Goal: Information Seeking & Learning: Find specific fact

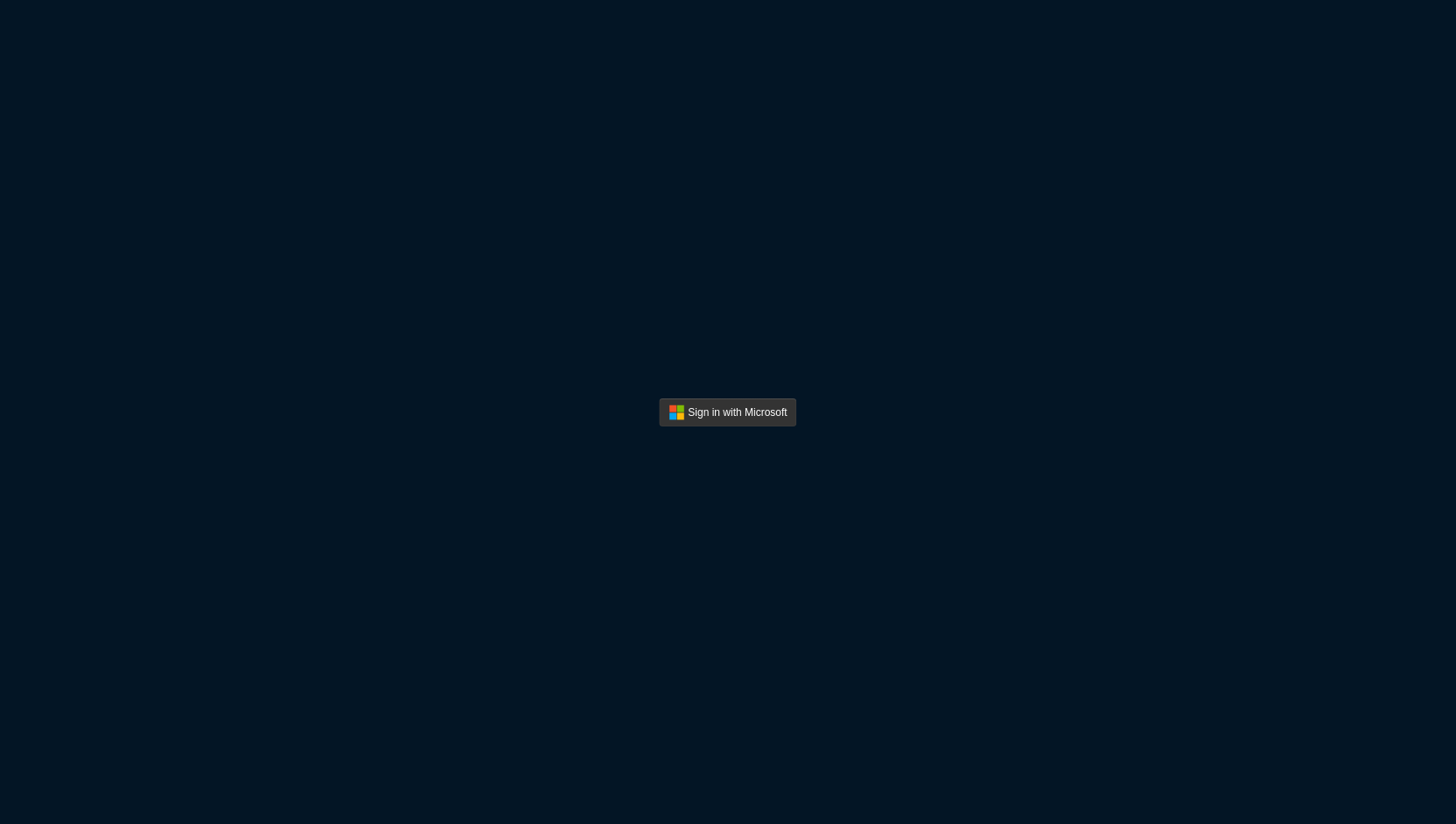
click at [777, 382] on div "Sign in with Microsoft" at bounding box center [728, 412] width 1456 height 824
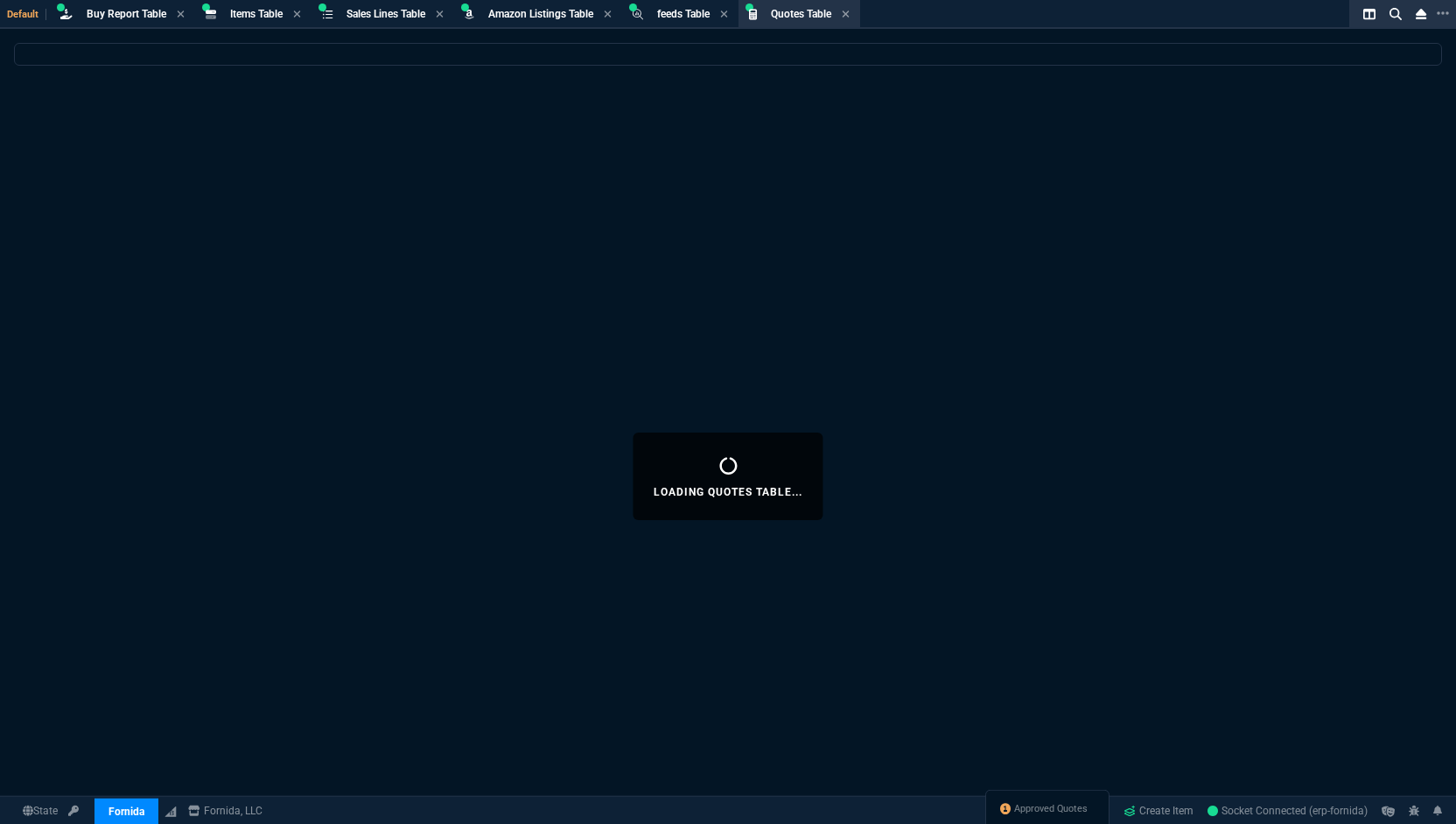
select select "8: NEPT"
select select
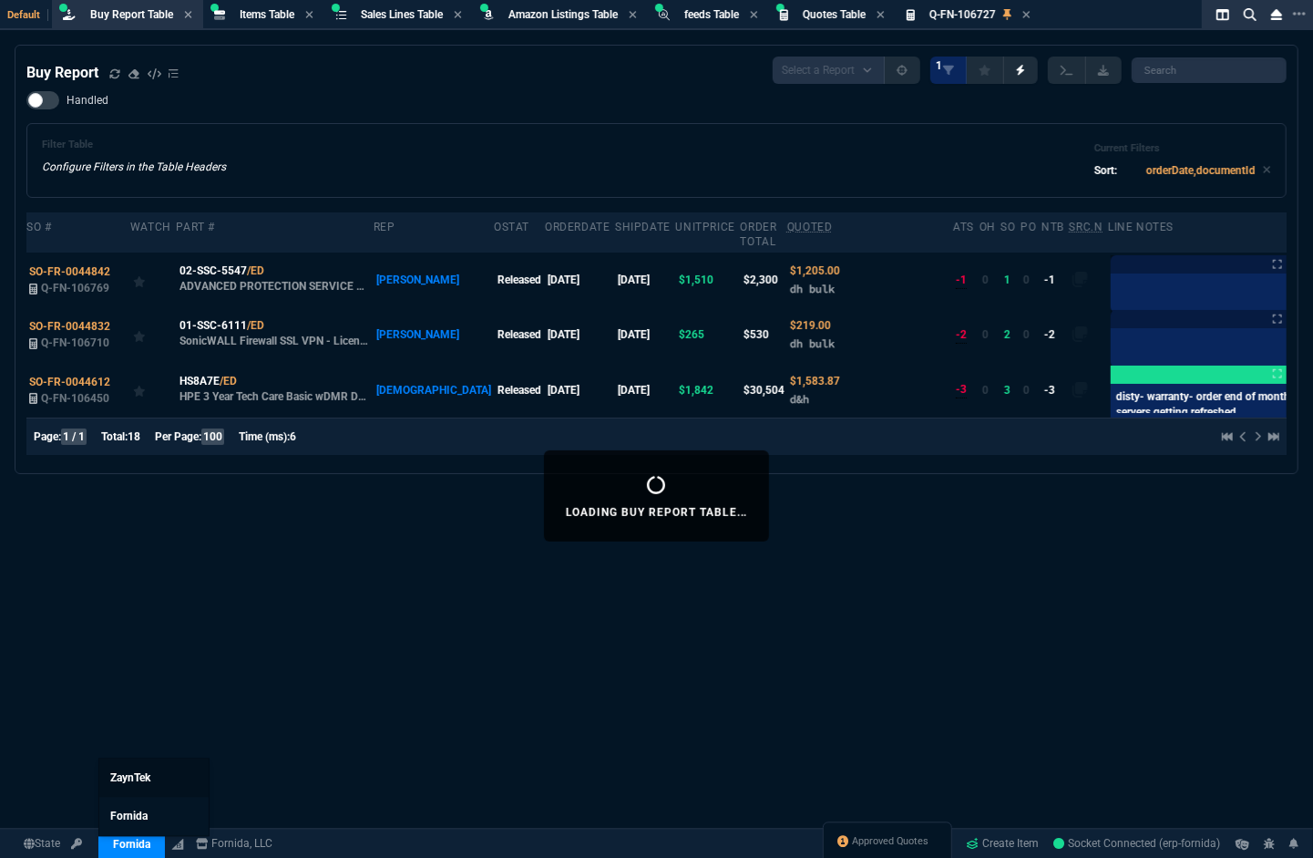
click at [139, 780] on span "ZaynTek" at bounding box center [130, 778] width 40 height 13
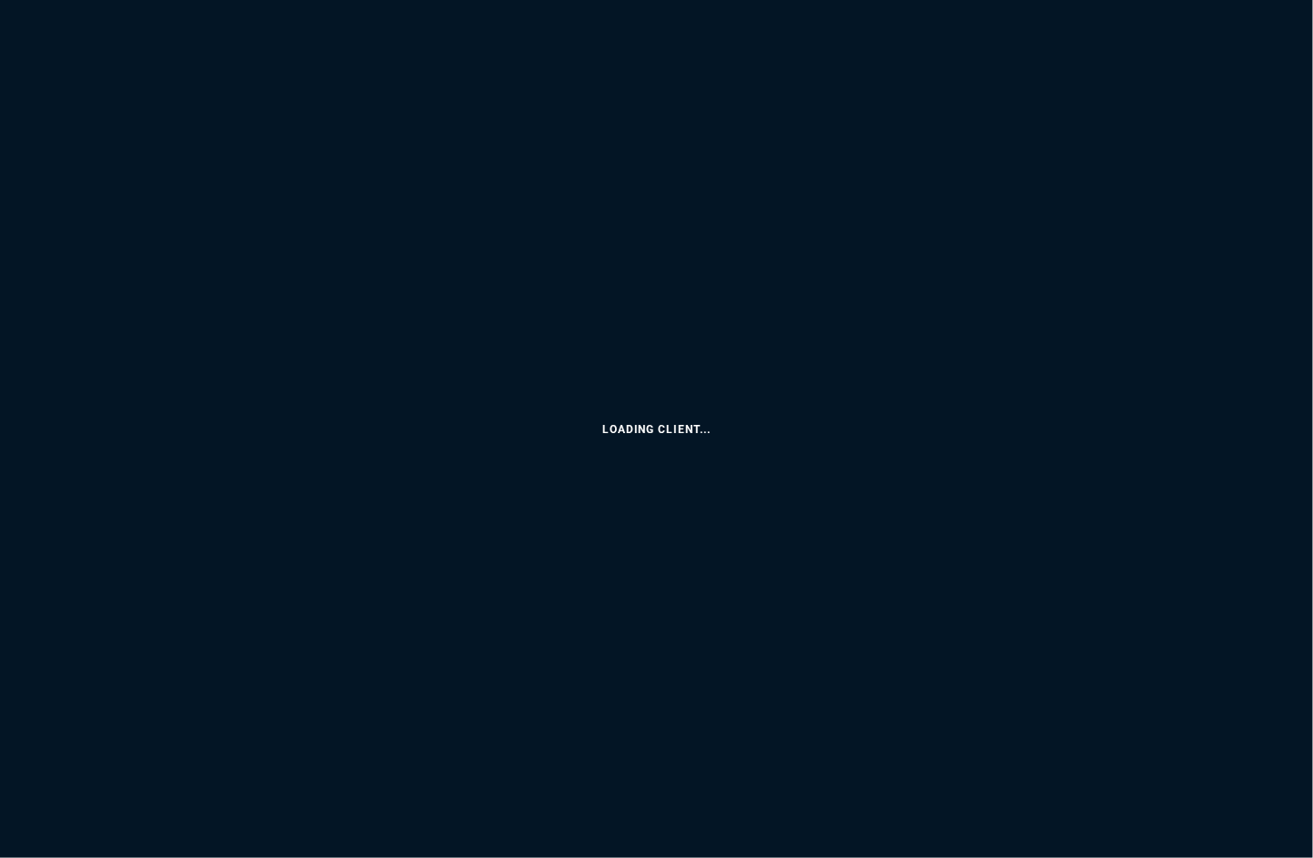
select select "8: NEPT"
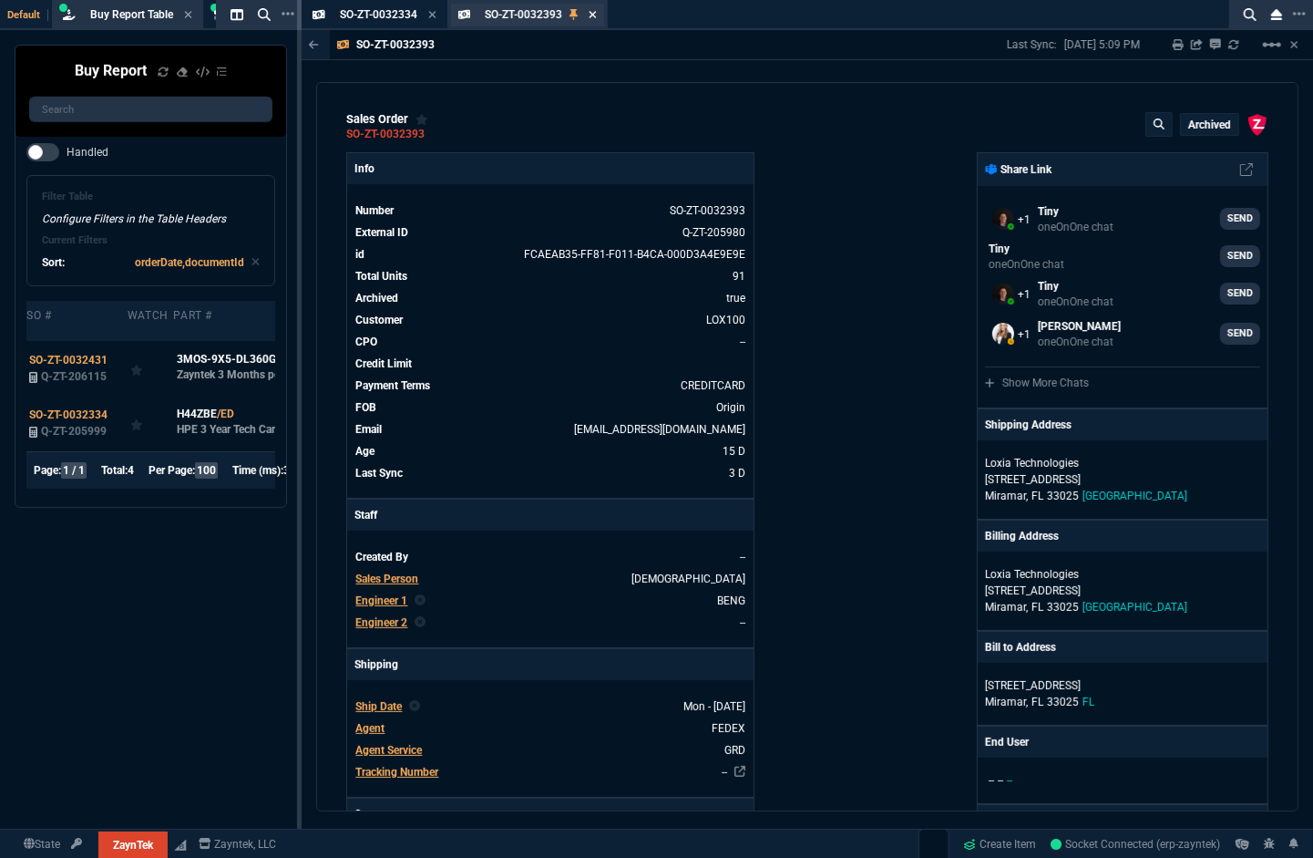
click at [591, 19] on icon at bounding box center [593, 14] width 8 height 11
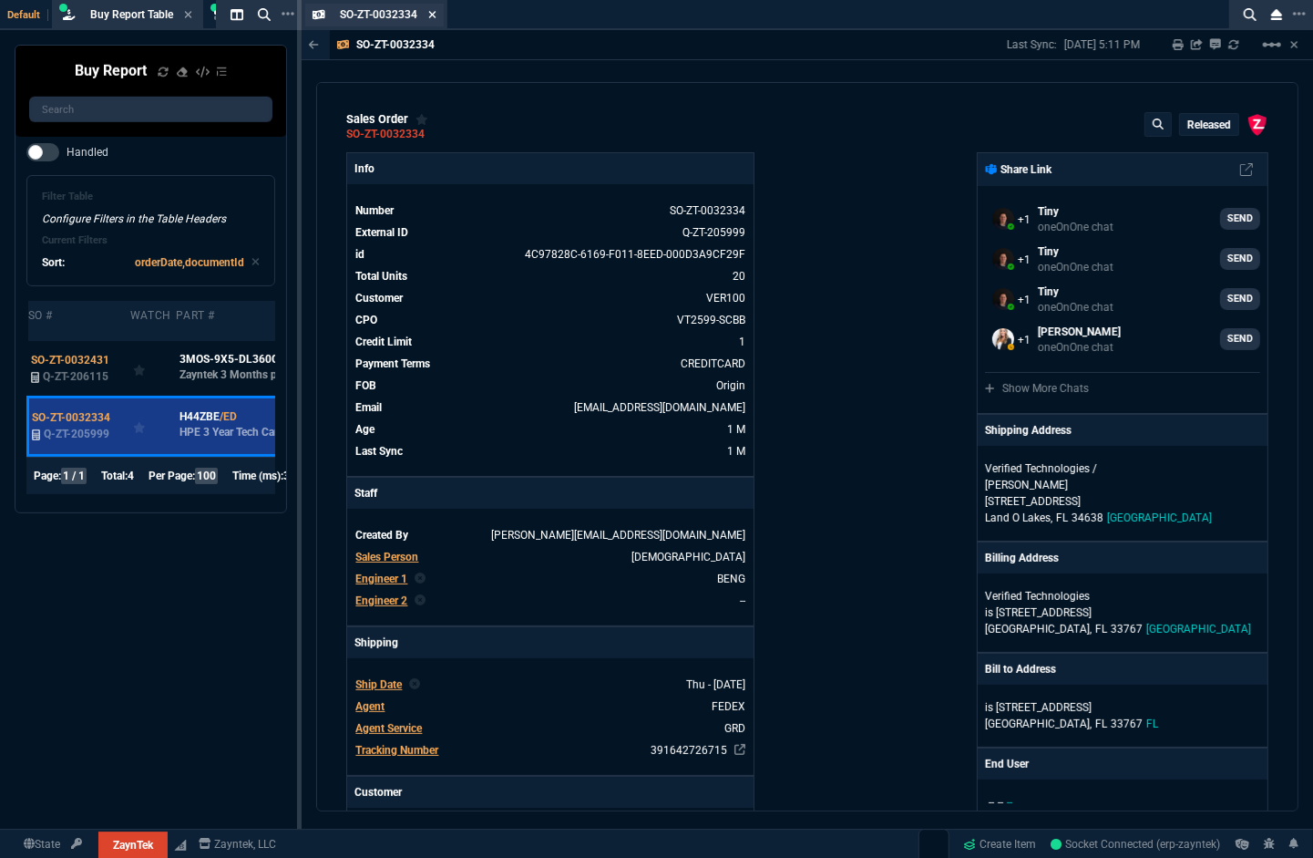
click at [433, 17] on icon at bounding box center [432, 14] width 8 height 11
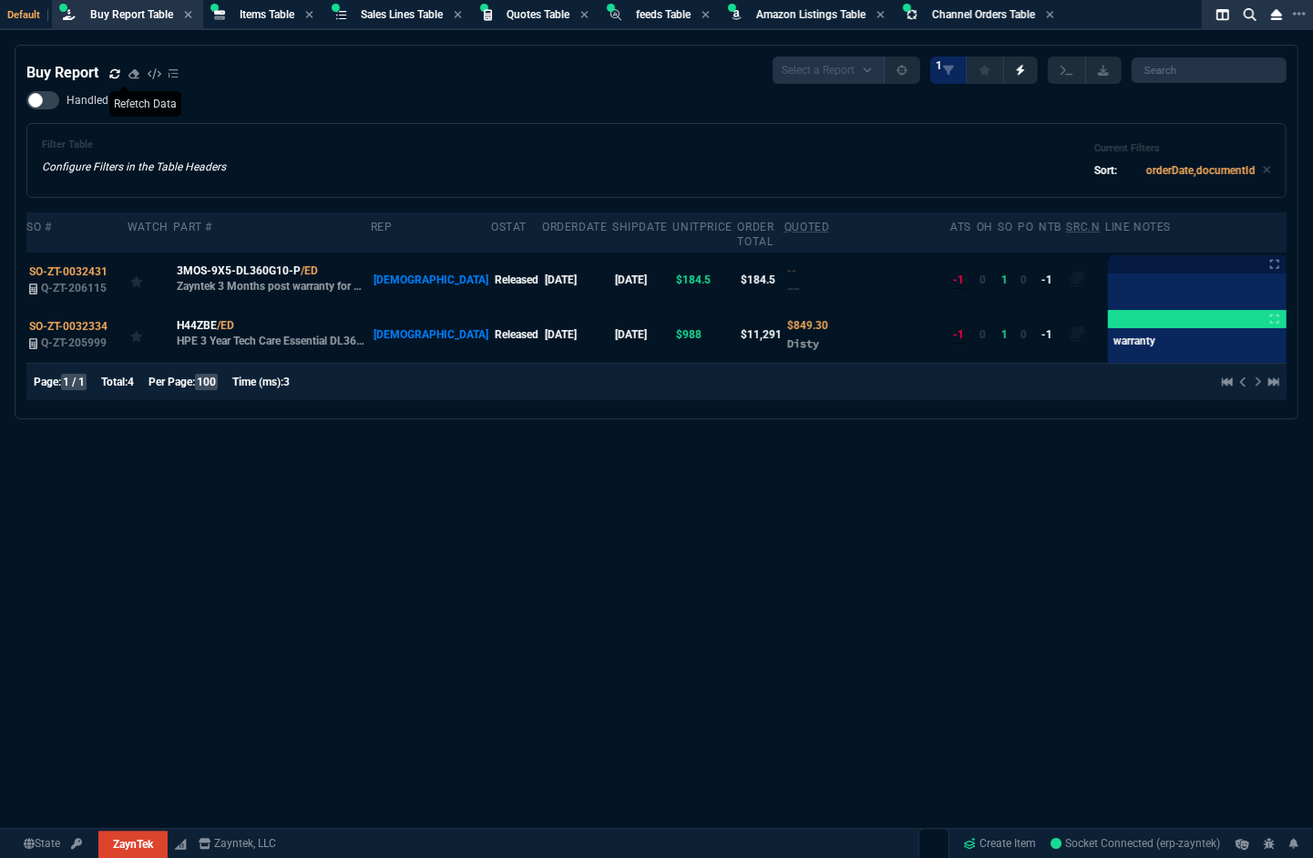
click at [116, 77] on icon at bounding box center [114, 73] width 11 height 11
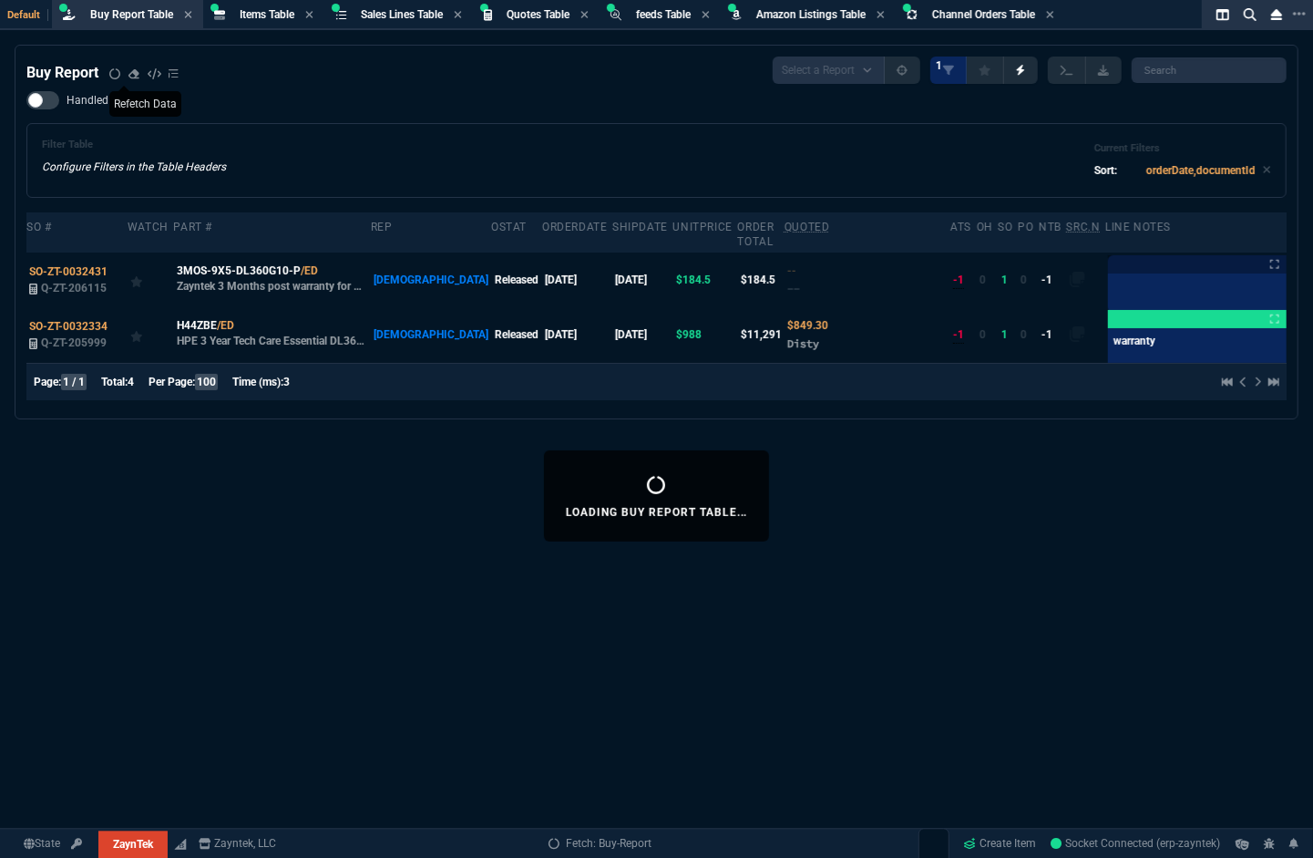
click at [116, 77] on span at bounding box center [114, 74] width 11 height 16
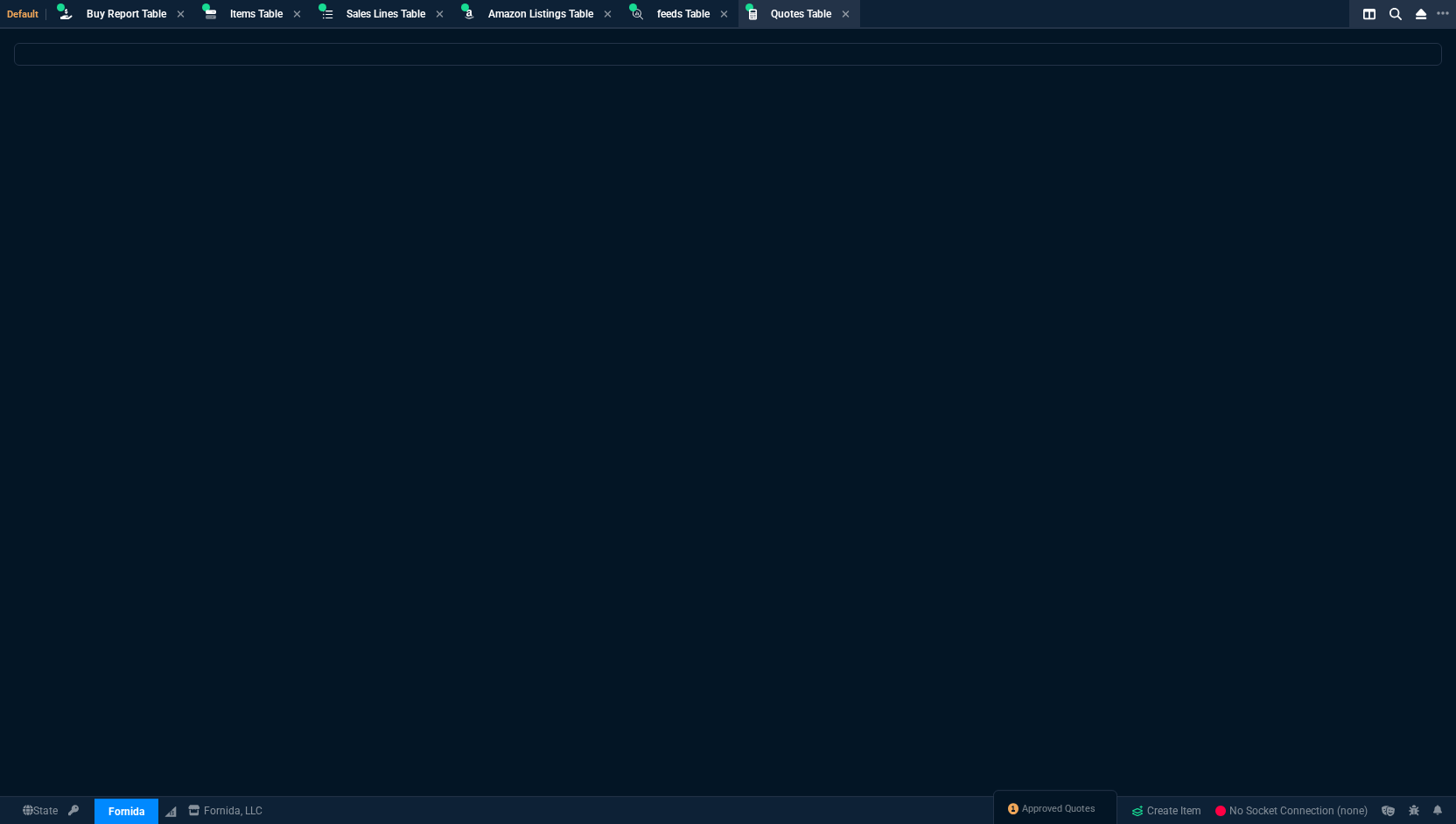
select select "8: NEPT"
select select
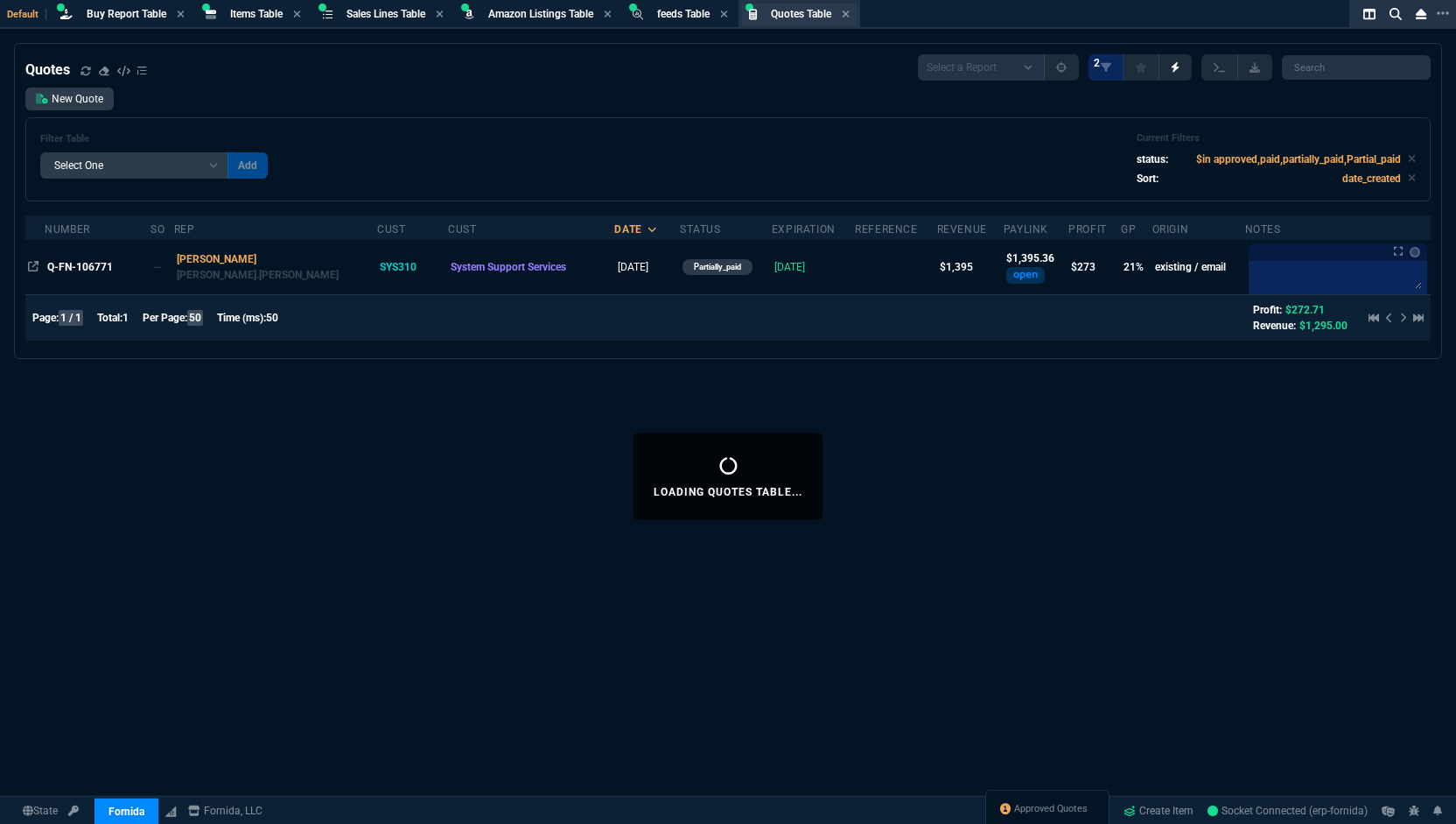
click at [798, 24] on div "Quotes Table Loading..." at bounding box center [799, 14] width 114 height 22
click at [1408, 162] on icon at bounding box center [1412, 158] width 8 height 11
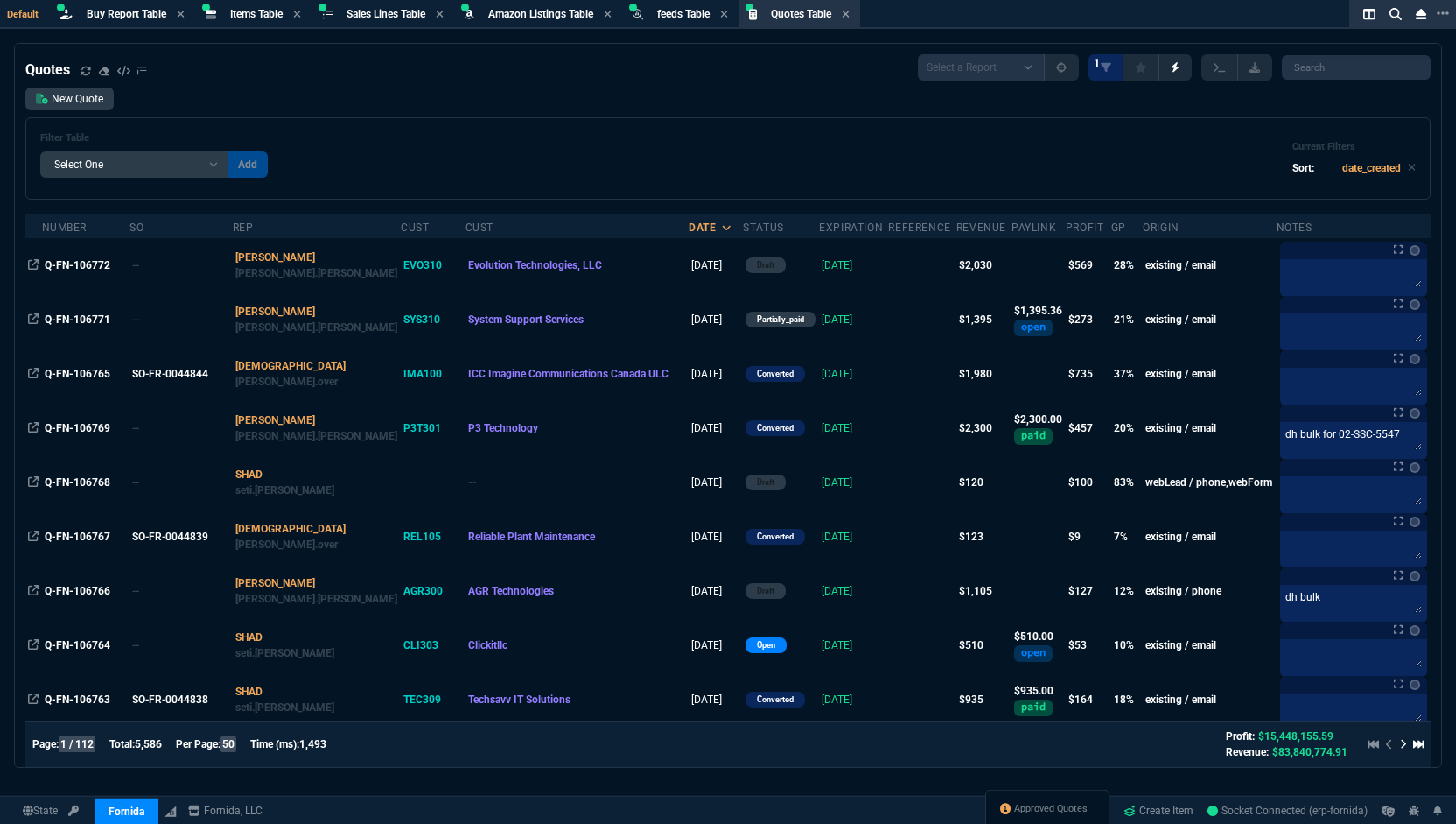
click at [210, 163] on select "Add Filter () creator (creator) Cust (headers.customerNumber) Cust (headers._cu…" at bounding box center [134, 164] width 188 height 26
select select "14: Object"
click at [40, 152] on select "Add Filter () creator (creator) Cust (headers.customerNumber) Cust (headers._cu…" at bounding box center [134, 164] width 188 height 26
click at [303, 166] on select "Equal to In List Not Equal to" at bounding box center [274, 164] width 93 height 26
select select "0: $eq"
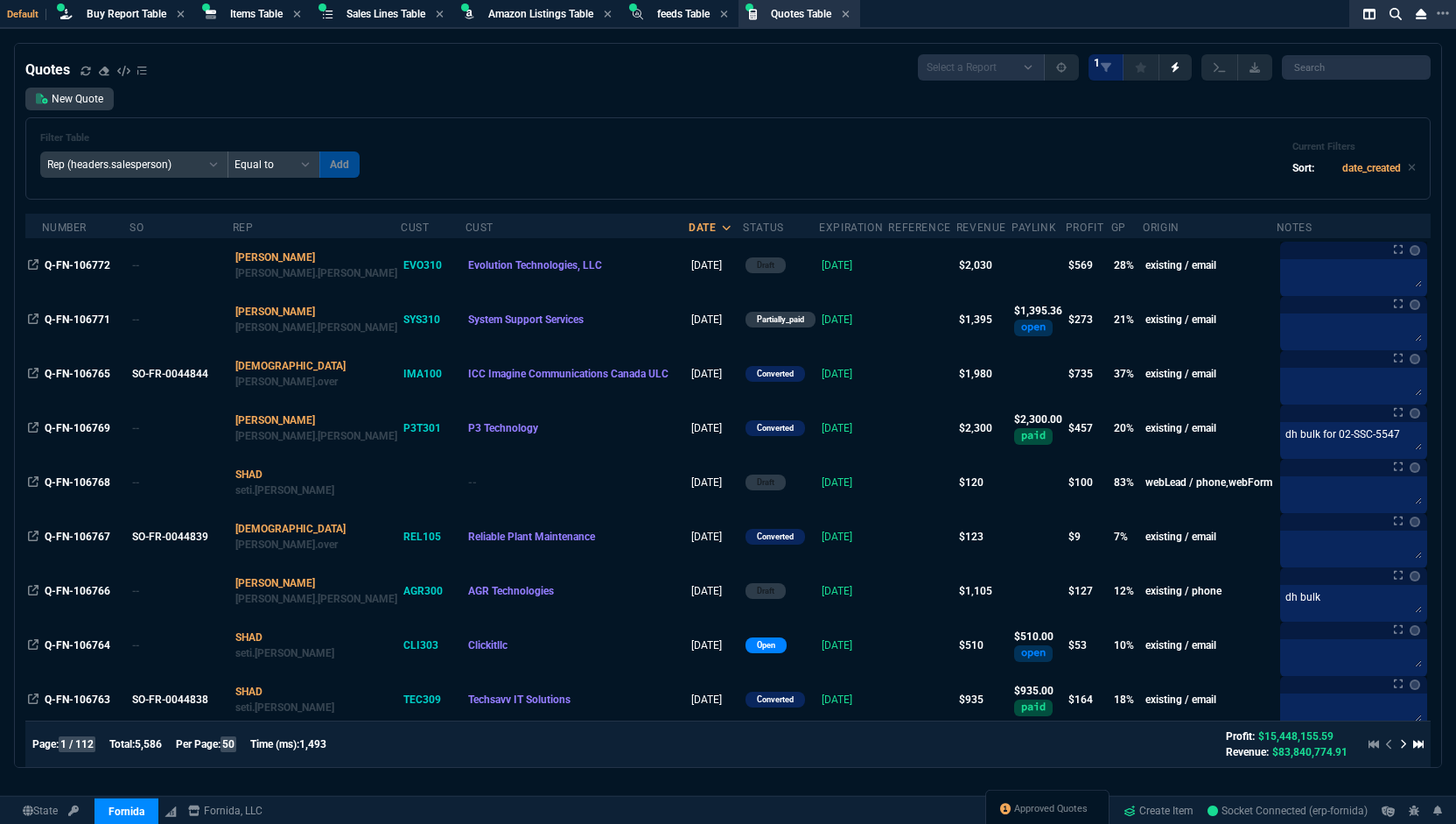
click at [228, 152] on select "Equal to In List Not Equal to" at bounding box center [274, 164] width 93 height 26
click at [422, 169] on input "text" at bounding box center [399, 164] width 158 height 26
type input "NEPT"
click at [476, 169] on button "Add" at bounding box center [497, 164] width 40 height 26
select select
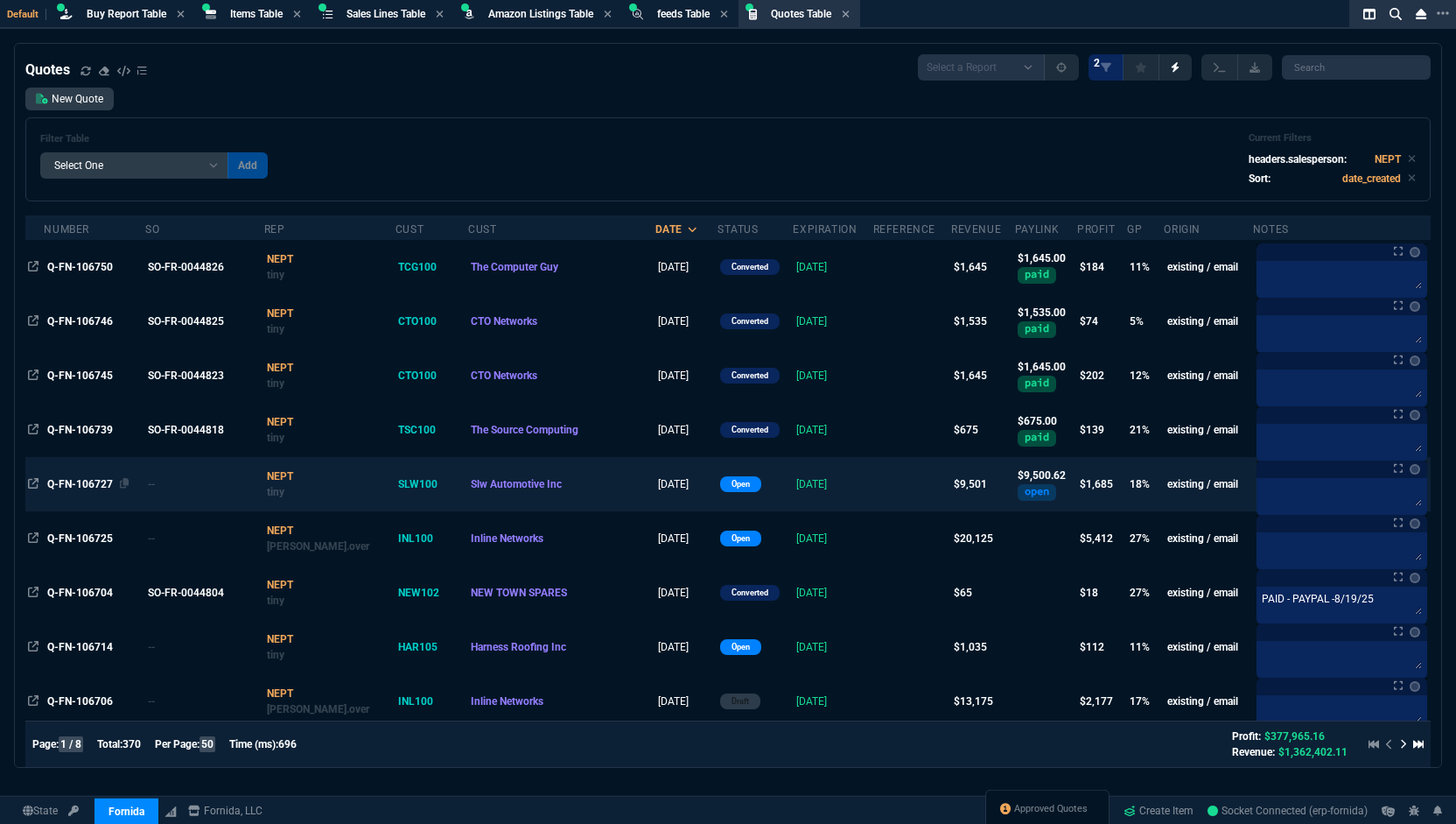
click at [99, 480] on span "Q-FN-106727" at bounding box center [80, 484] width 65 height 12
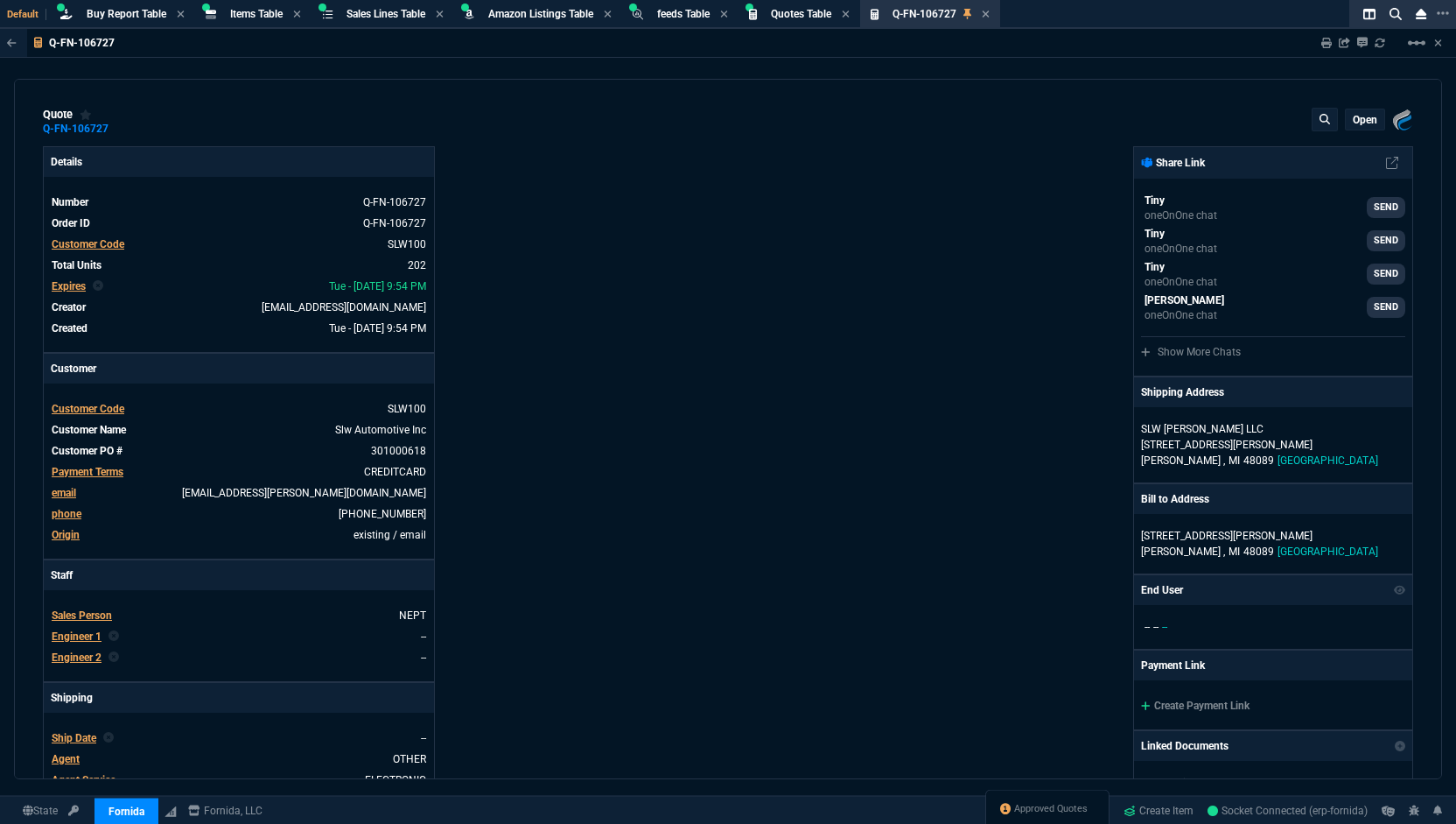
type input "19"
type input "8"
type input "18"
type input "145"
type input "100"
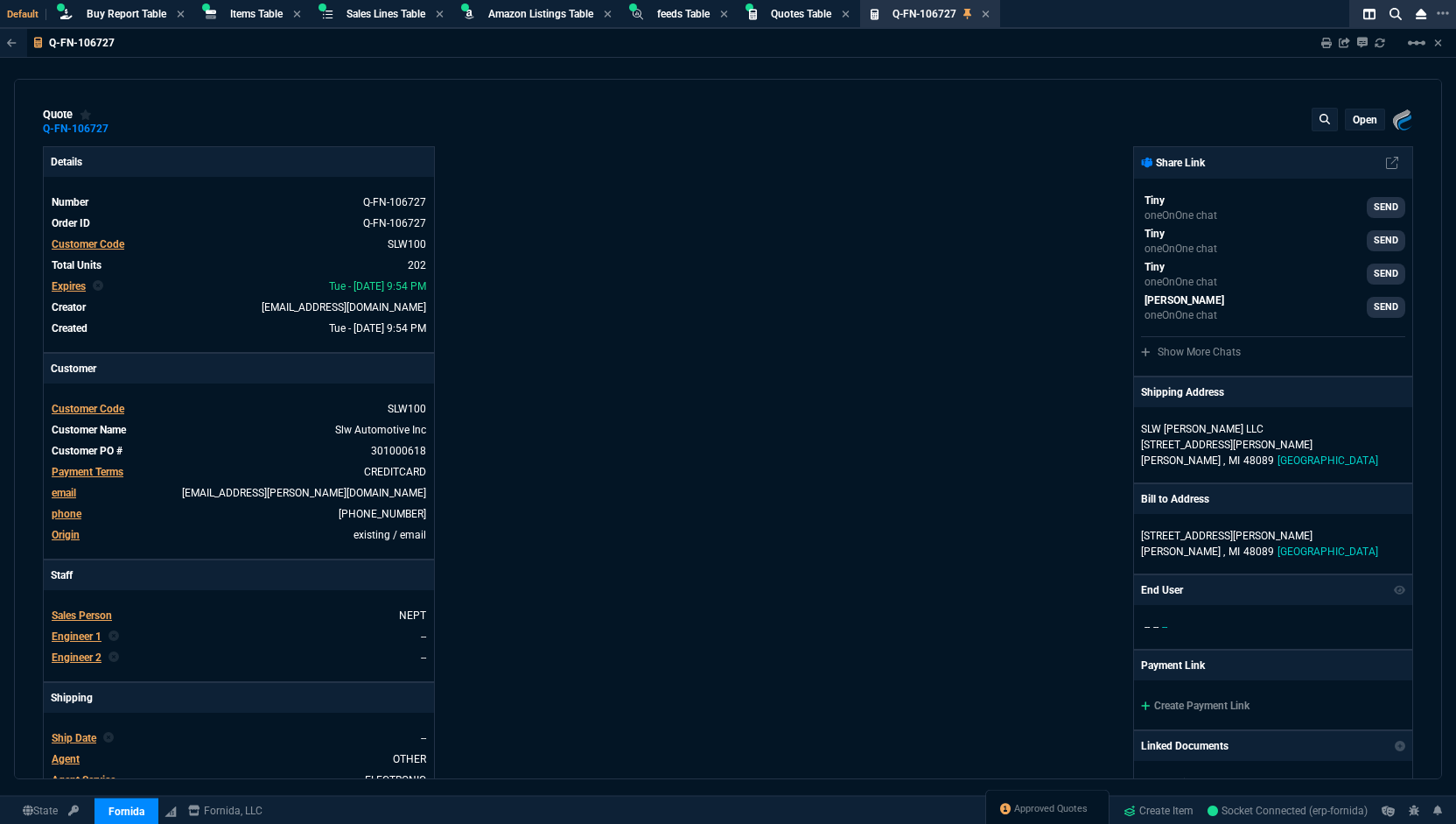
type input "314"
type input "28"
type input "3"
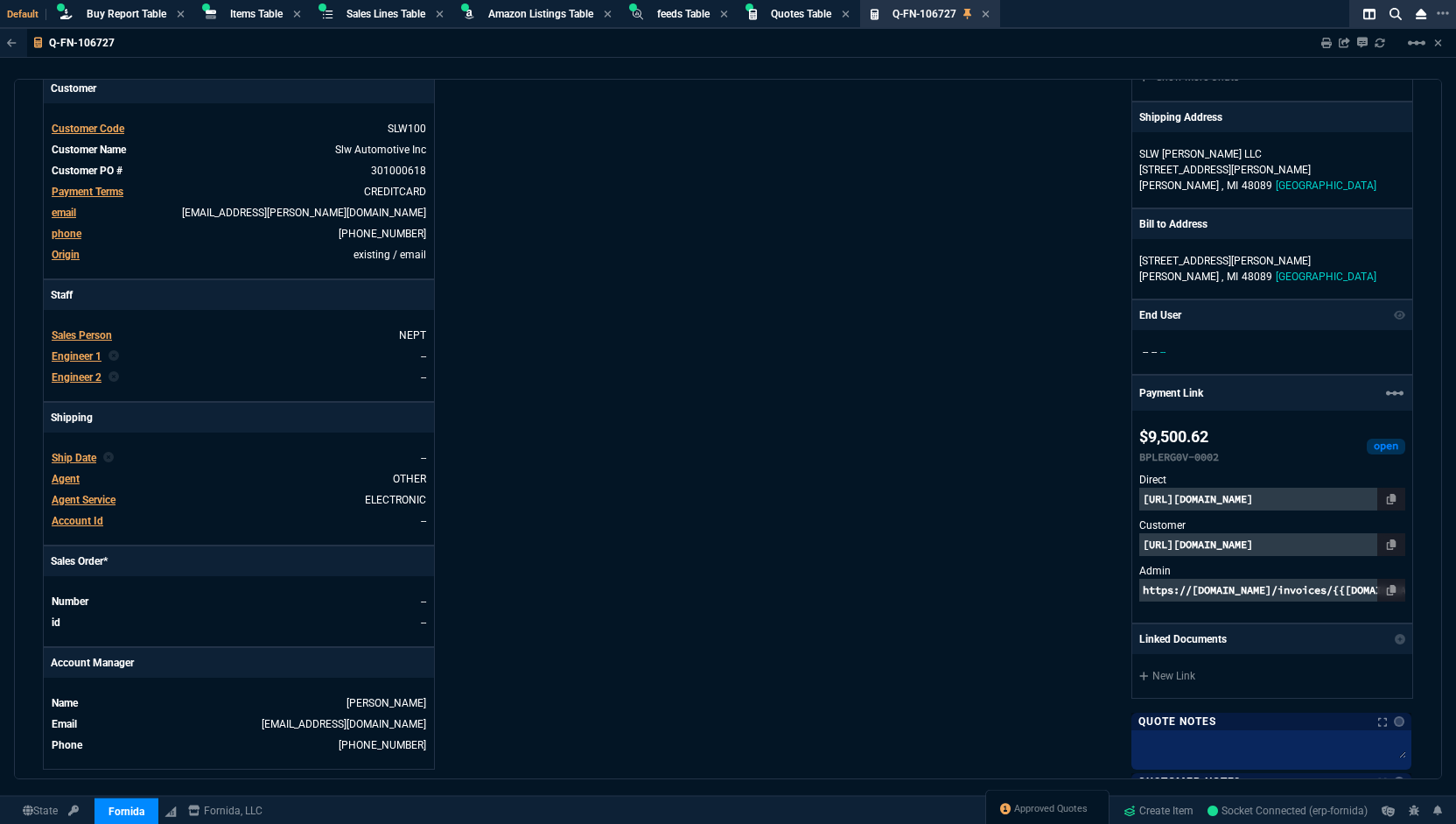
scroll to position [281, 0]
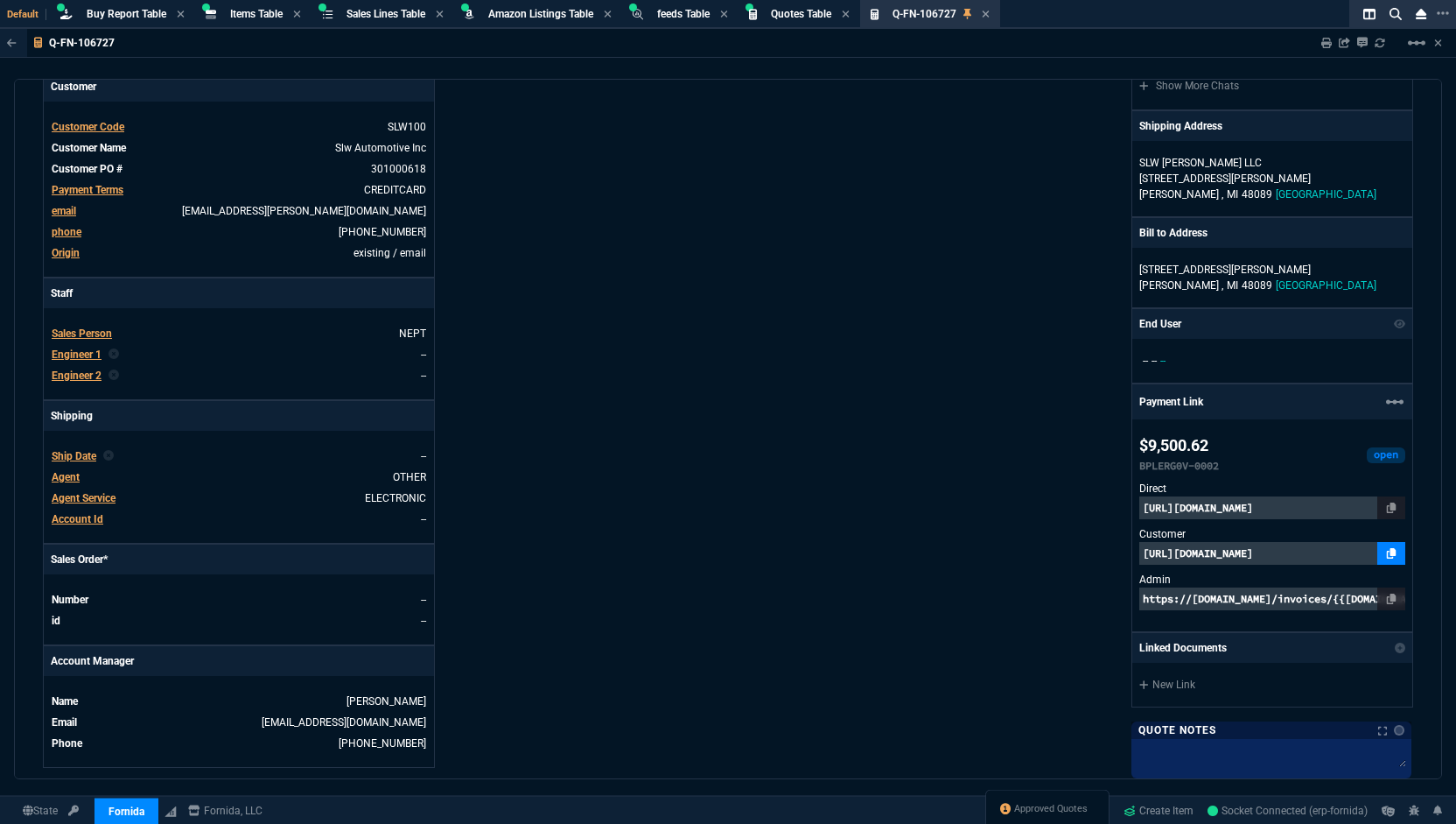
click at [1387, 547] on icon at bounding box center [1392, 552] width 10 height 11
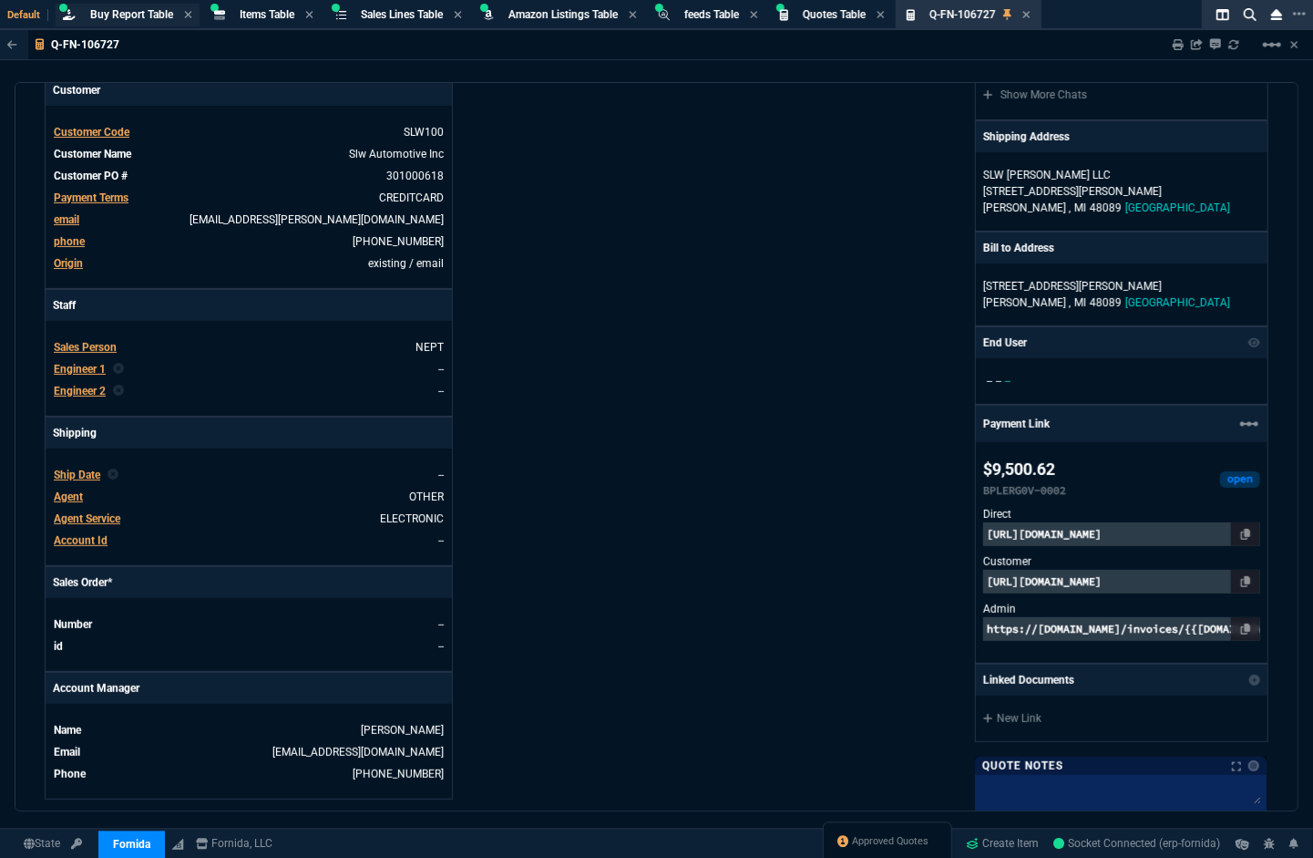
click at [146, 15] on span "Buy Report Table" at bounding box center [131, 14] width 83 height 13
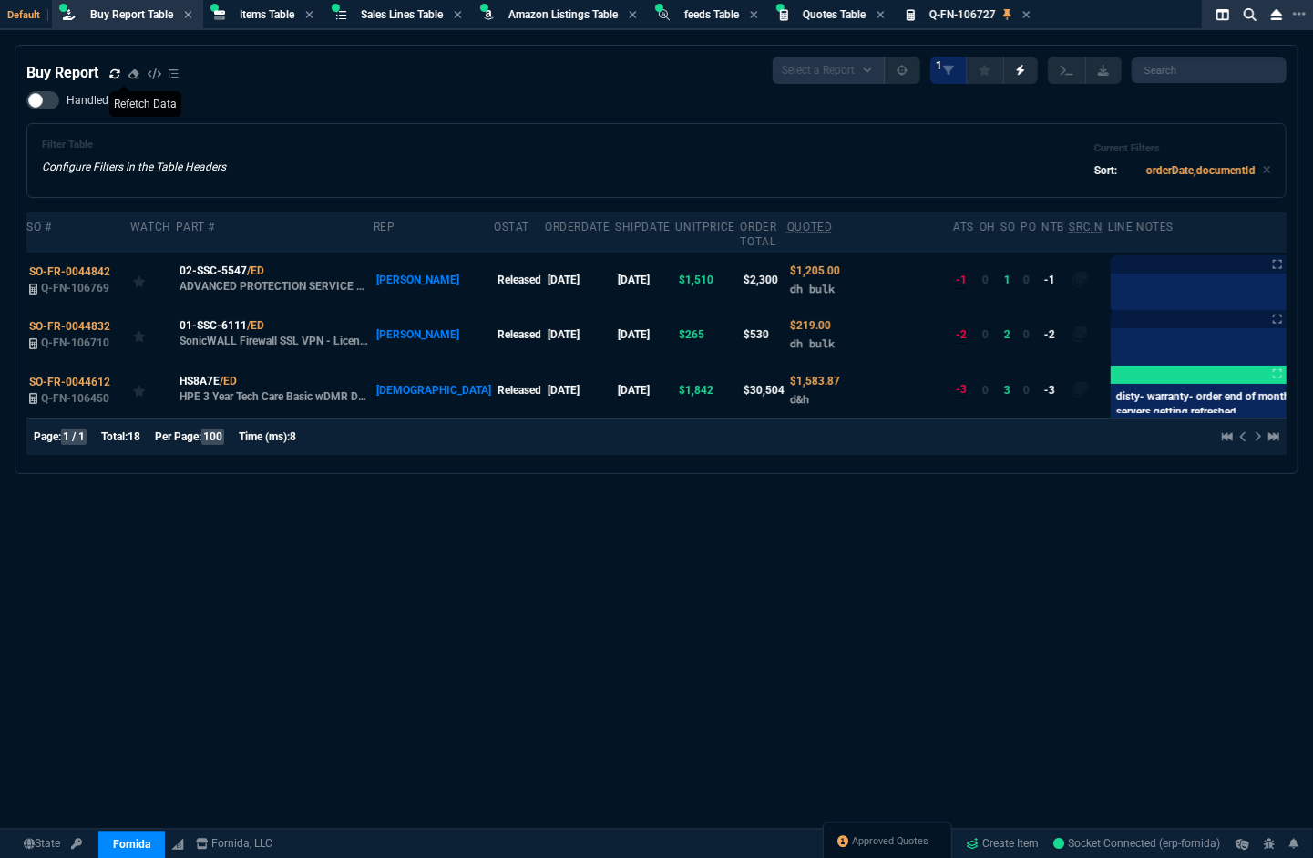
click at [110, 74] on icon at bounding box center [114, 73] width 11 height 11
click at [112, 77] on icon at bounding box center [114, 72] width 10 height 9
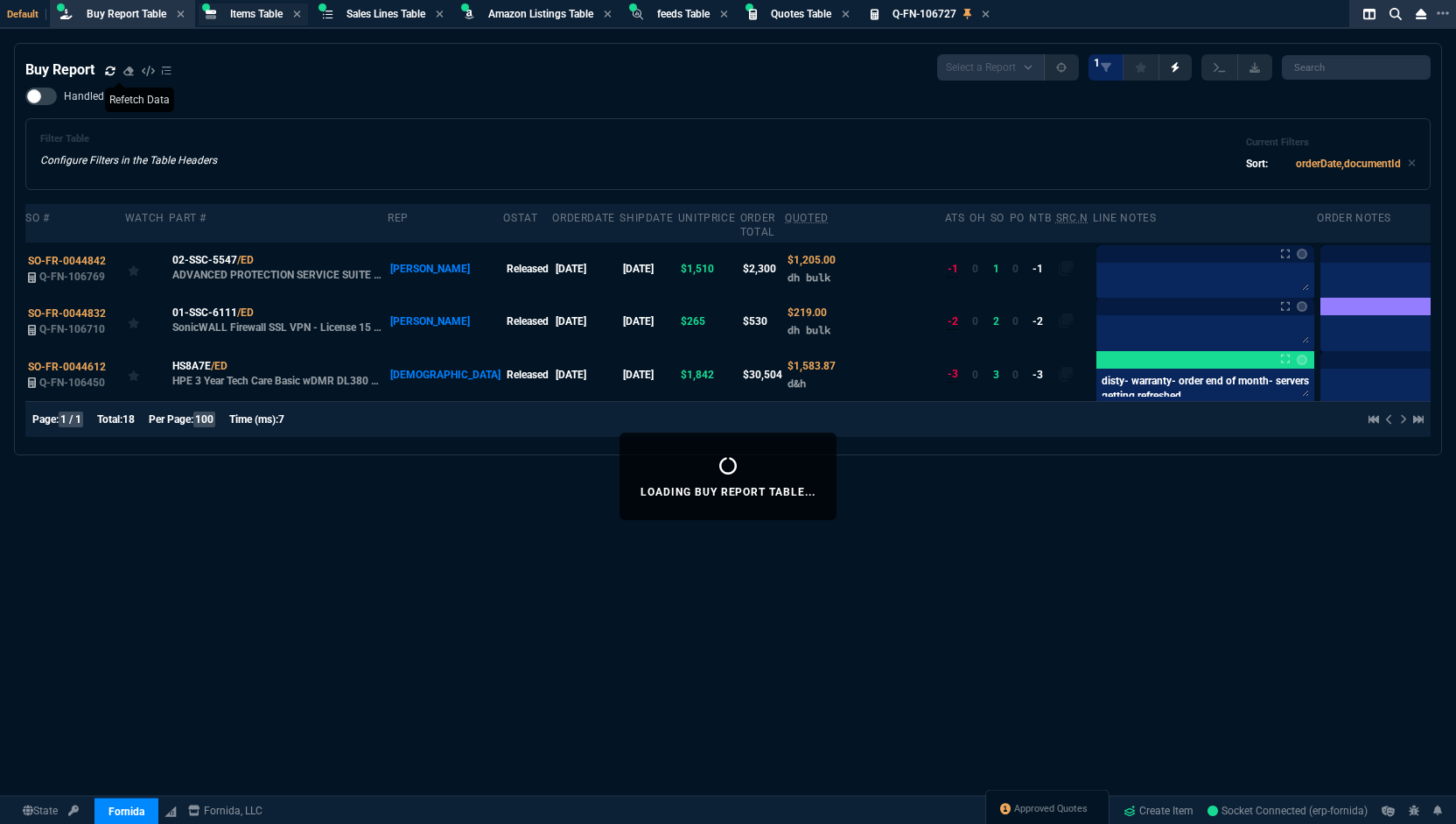
click at [264, 19] on span "Items Table" at bounding box center [256, 13] width 53 height 12
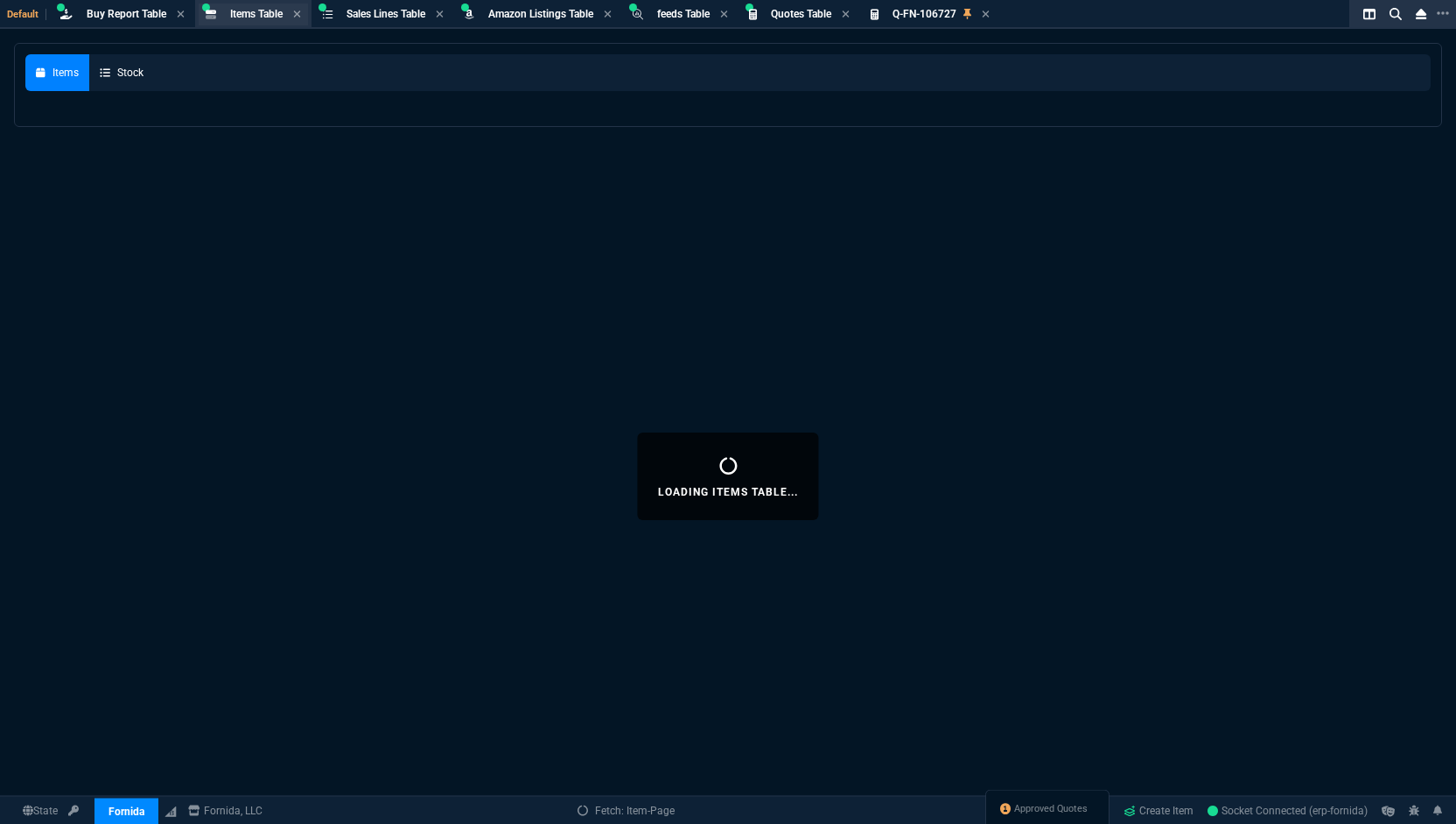
select select
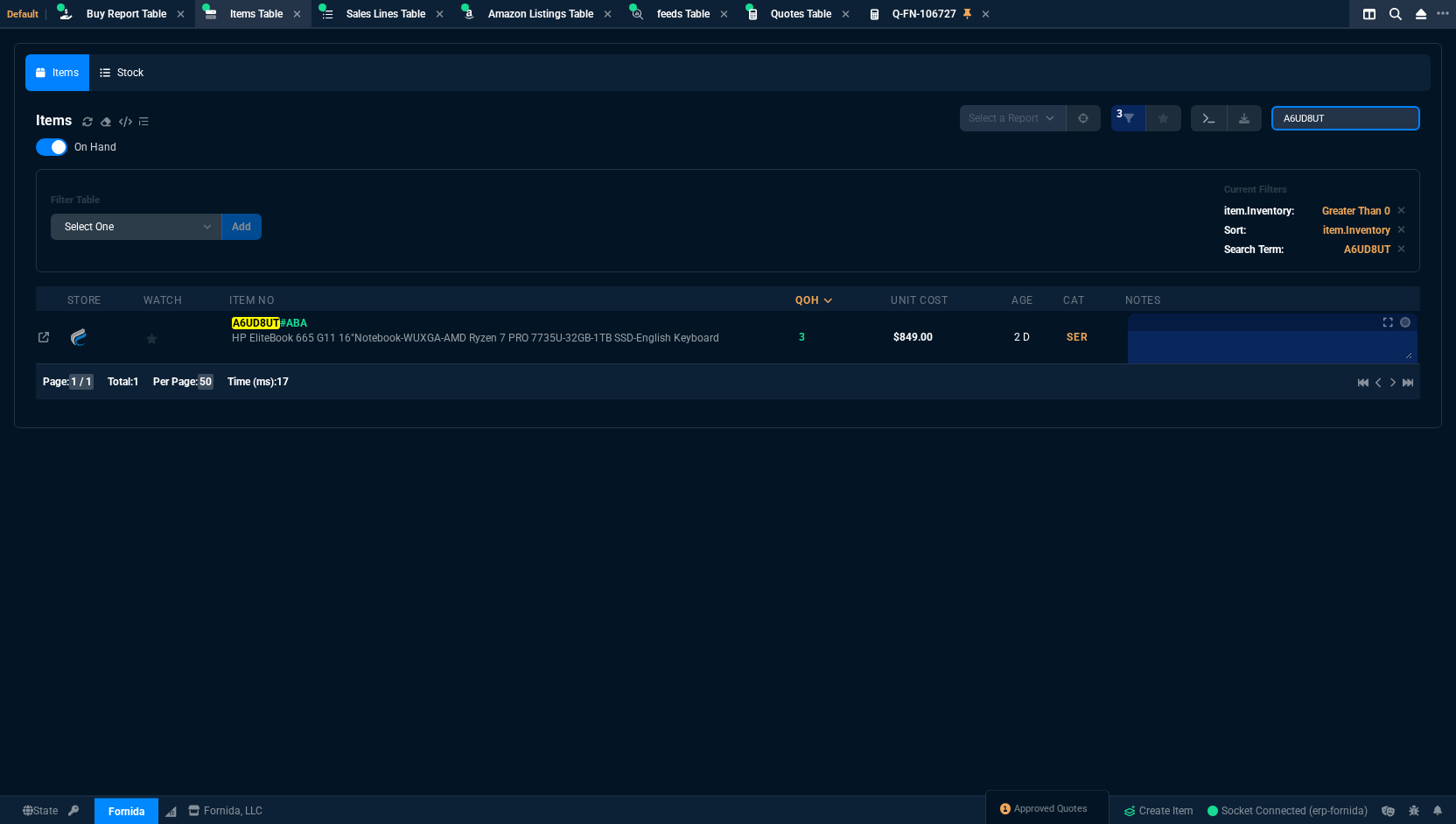
drag, startPoint x: 1340, startPoint y: 113, endPoint x: 1216, endPoint y: 118, distance: 124.1
click at [1216, 118] on div "Select a Report NEW QUERY 3 A6UD8UT" at bounding box center [1190, 117] width 460 height 26
paste input "40ANY230"
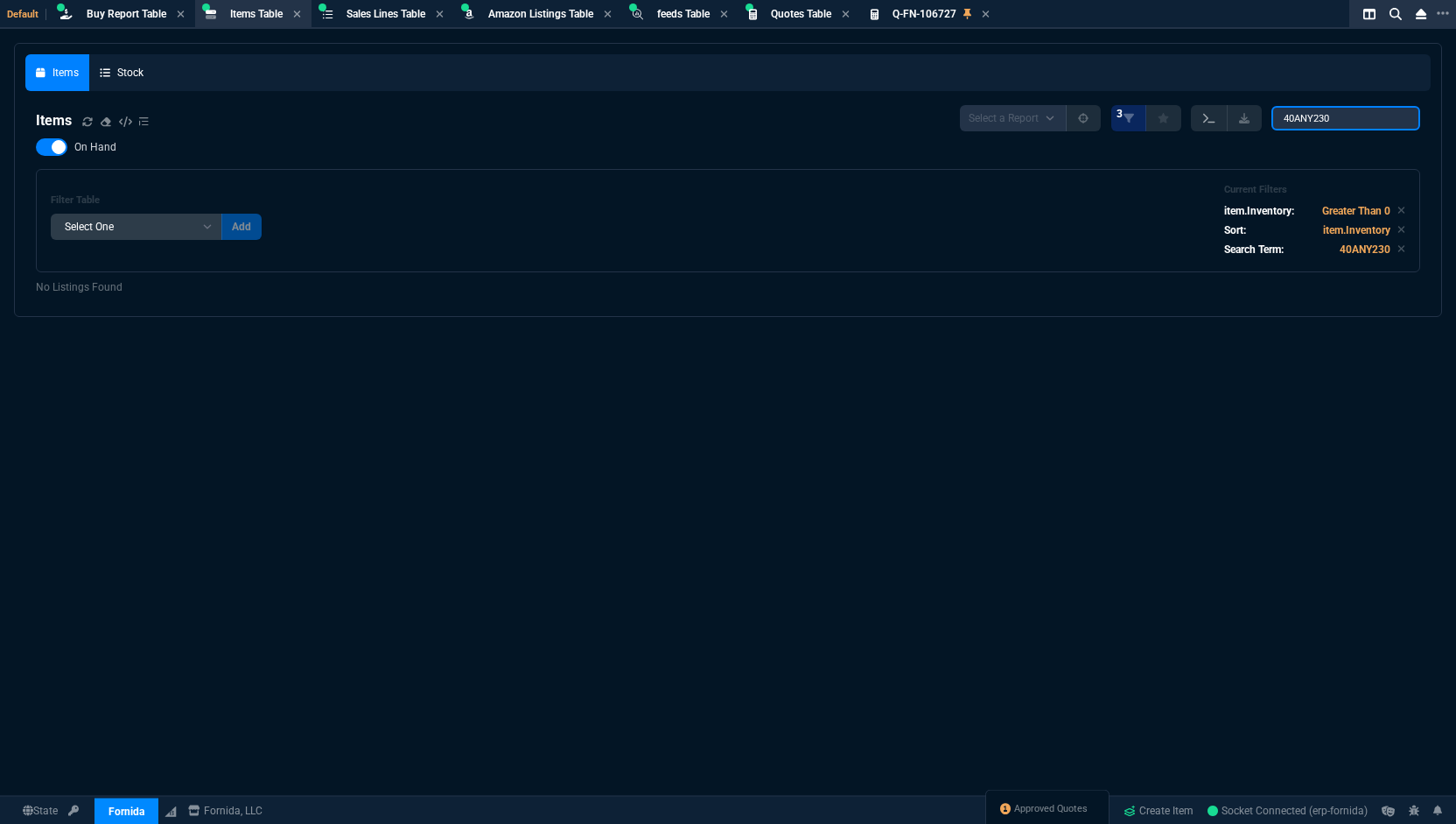
type input "40ANY230"
click at [53, 144] on div at bounding box center [51, 147] width 32 height 17
click at [36, 147] on input "On Hand" at bounding box center [35, 147] width 1 height 1
checkbox input "false"
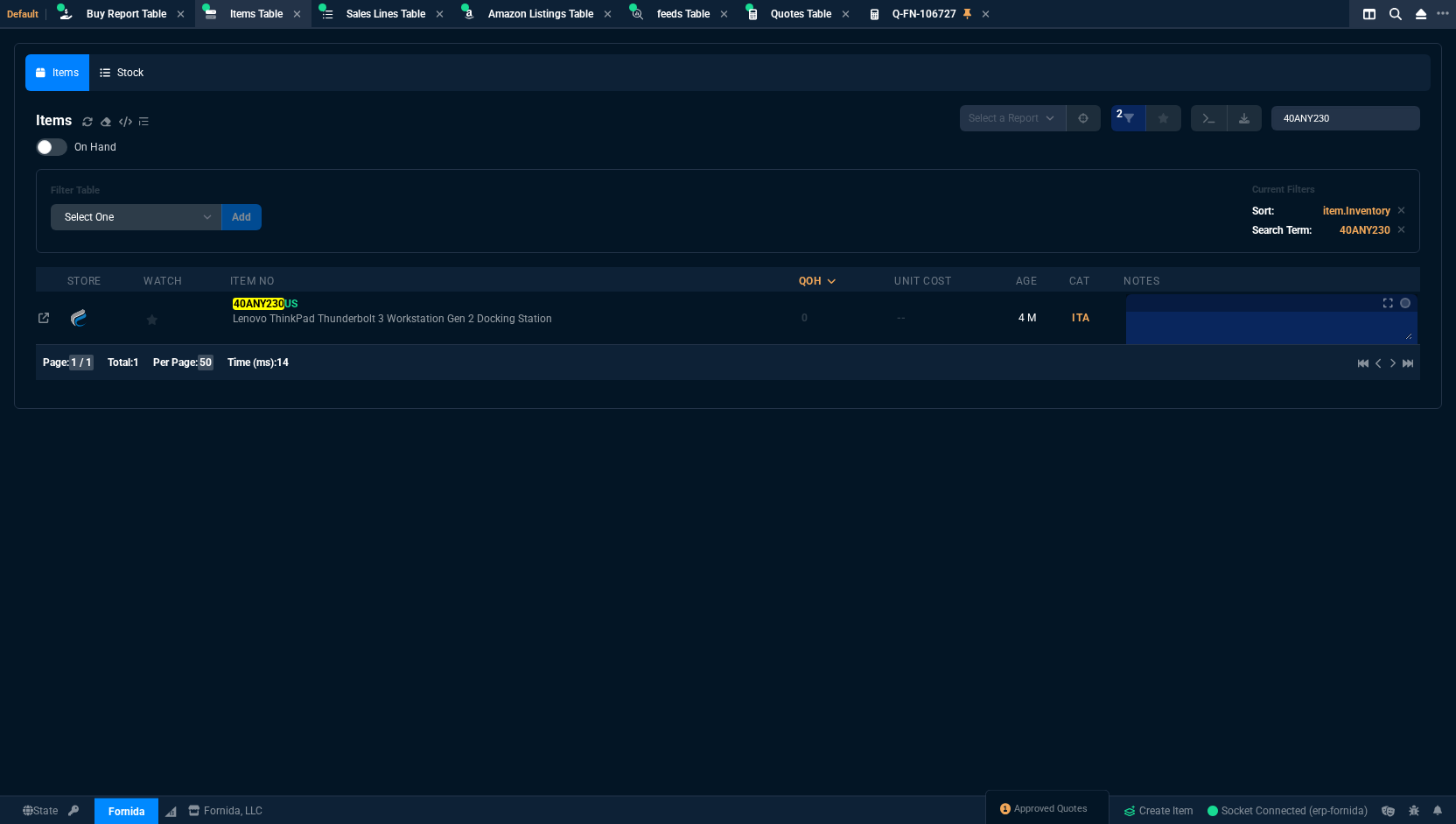
click at [273, 303] on mark "40ANY230" at bounding box center [258, 303] width 52 height 12
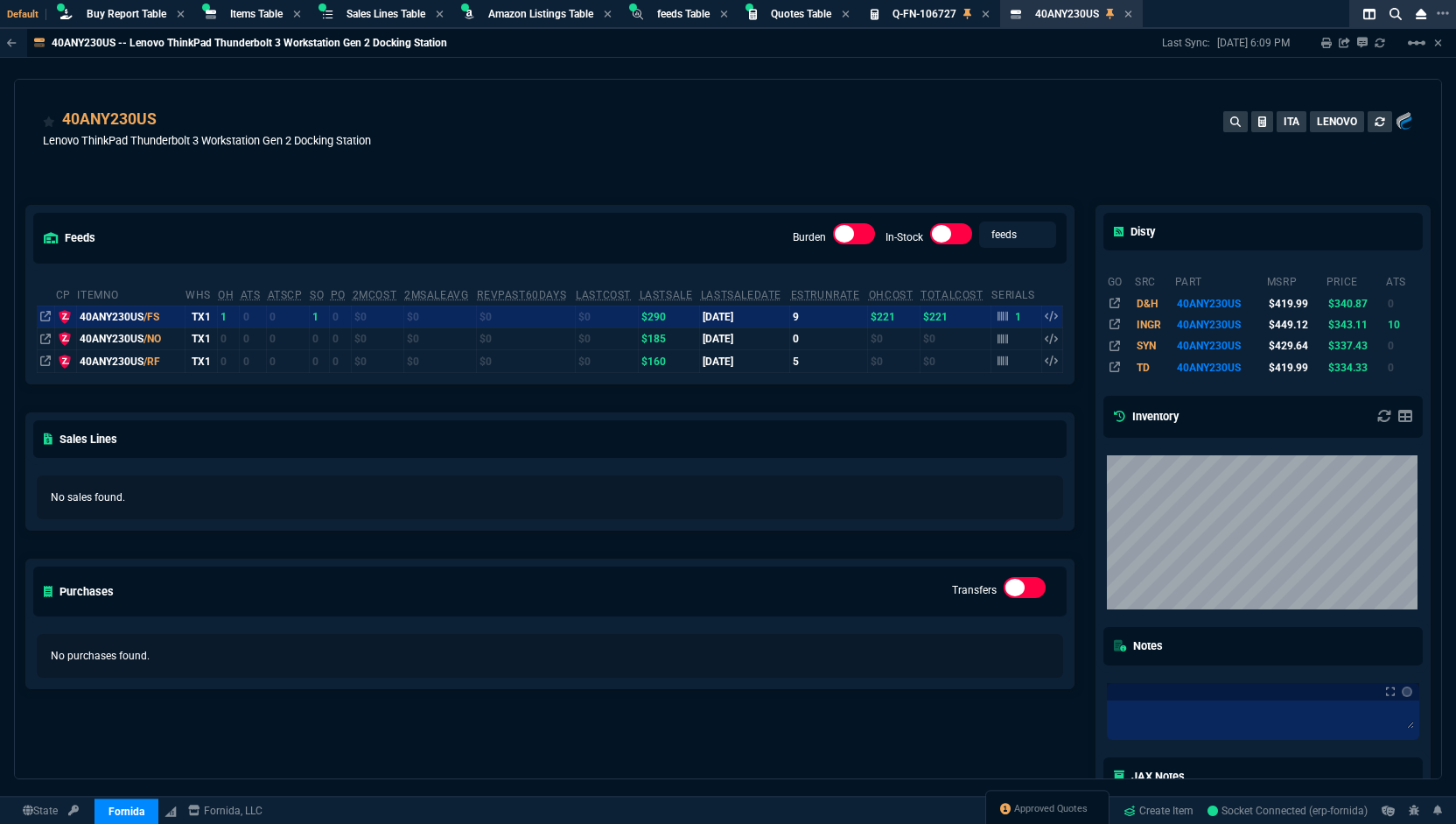
click at [311, 51] on div "40ANY230US -- Lenovo ThinkPad Thunderbolt 3 Workstation Gen 2 Docking Station" at bounding box center [224, 42] width 448 height 28
click at [267, 10] on span "Items Table" at bounding box center [256, 13] width 53 height 12
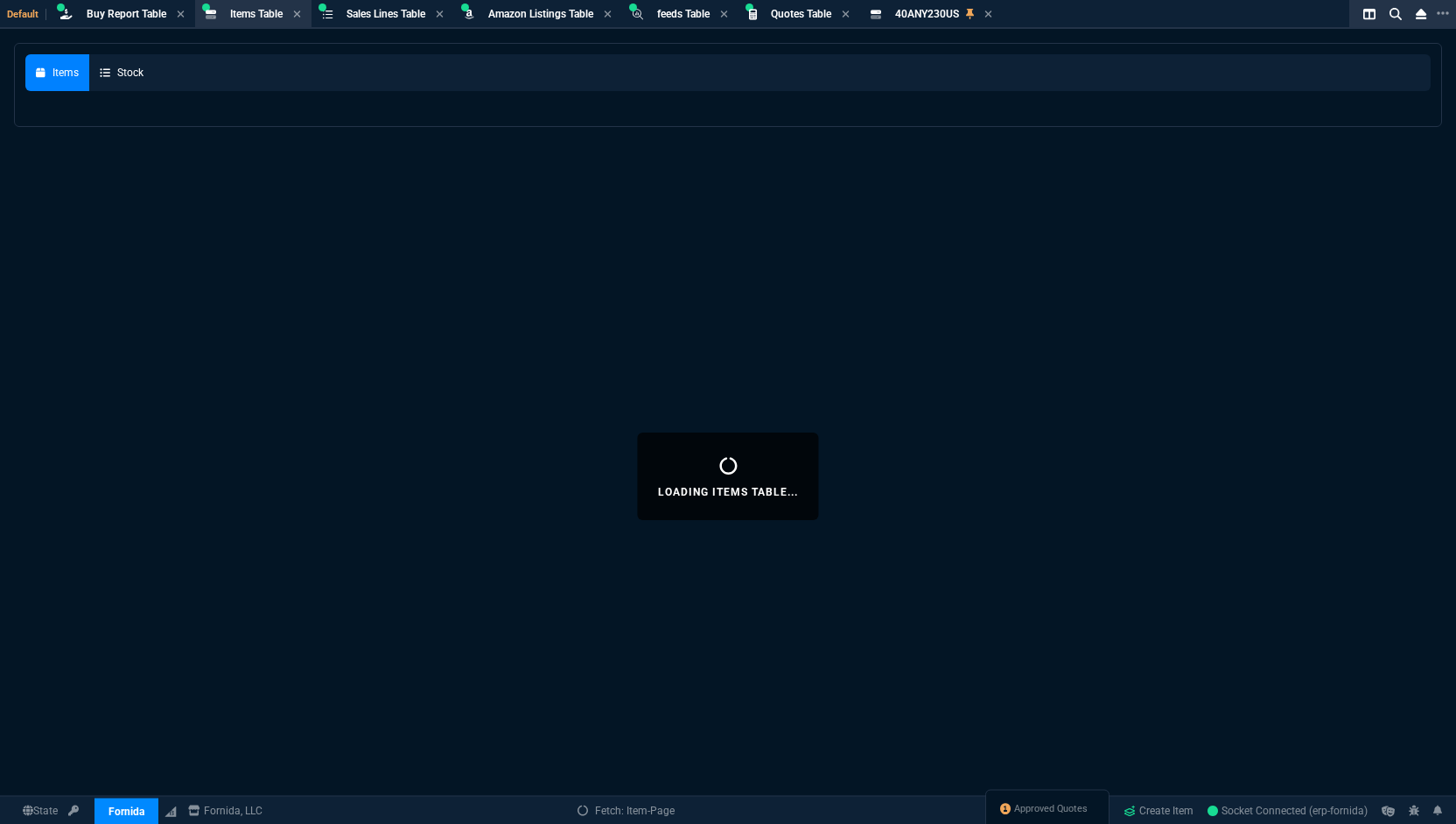
select select
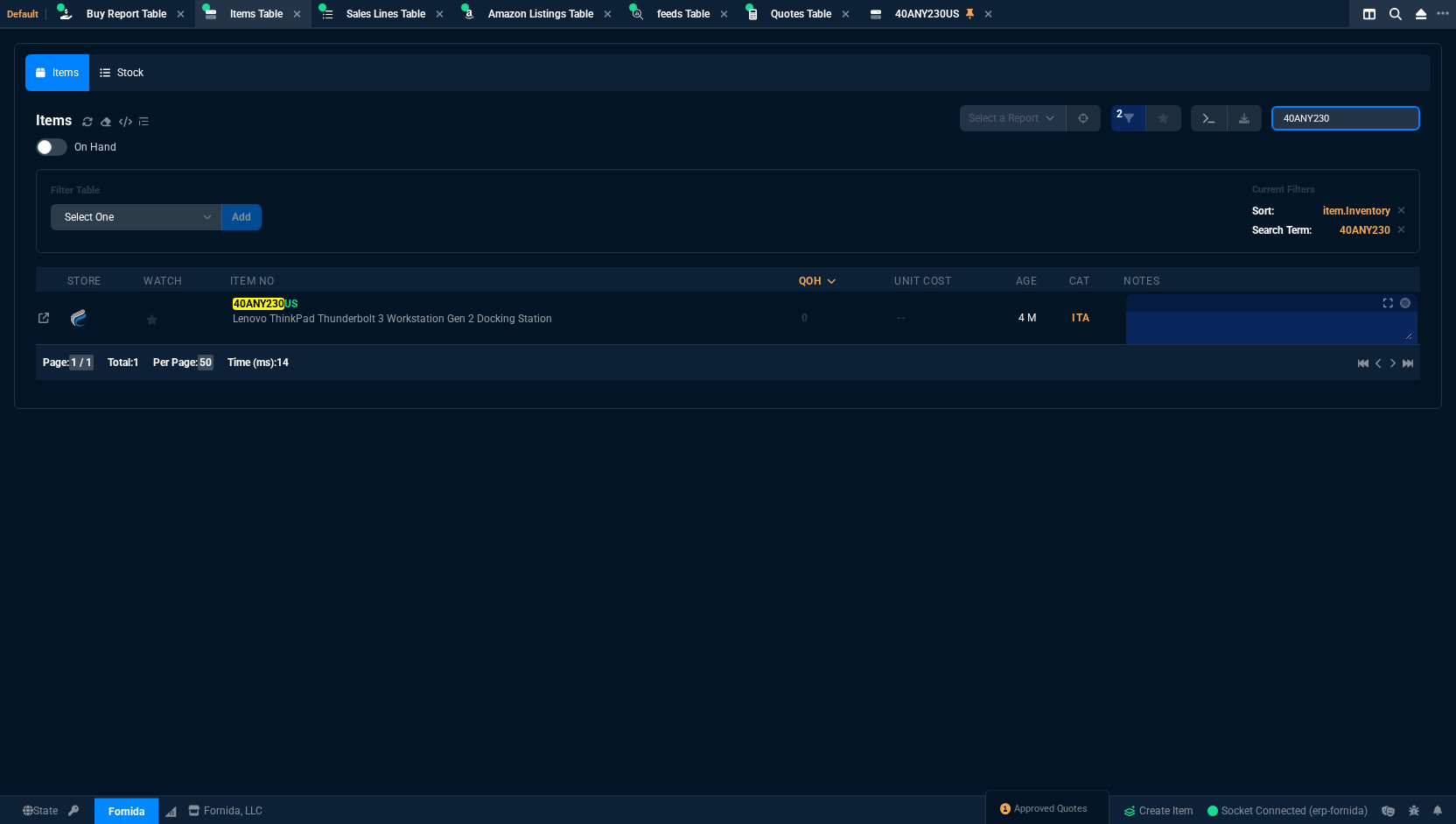
drag, startPoint x: 1343, startPoint y: 119, endPoint x: 1208, endPoint y: 112, distance: 135.2
click at [1208, 112] on div "Select a Report NEW QUERY 2 40ANY230" at bounding box center [1190, 117] width 460 height 26
paste input "R9D20A"
type input "R9D20A"
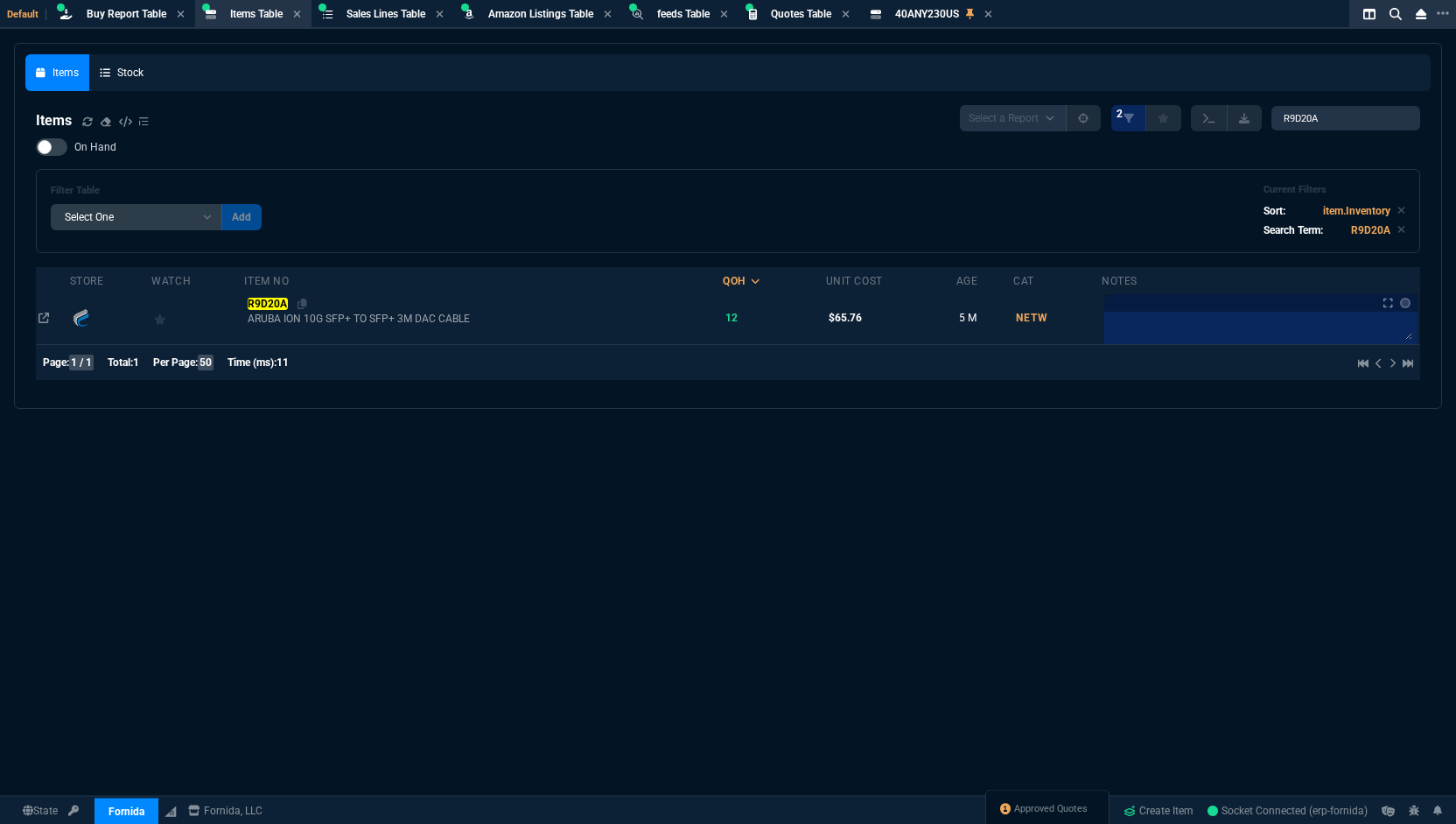
click at [266, 299] on mark "R9D20A" at bounding box center [268, 303] width 40 height 12
